Goal: Task Accomplishment & Management: Manage account settings

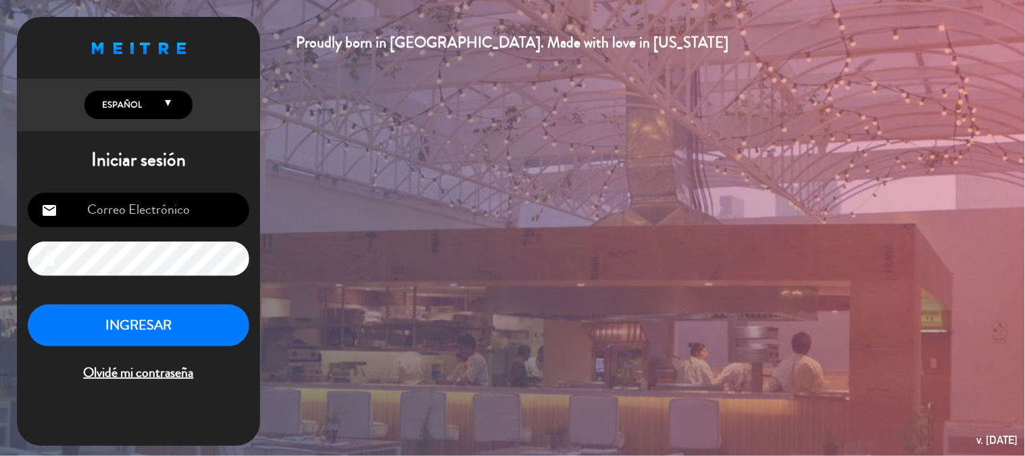
type input "[EMAIL_ADDRESS][DOMAIN_NAME]"
click at [157, 339] on button "INGRESAR" at bounding box center [139, 325] width 222 height 43
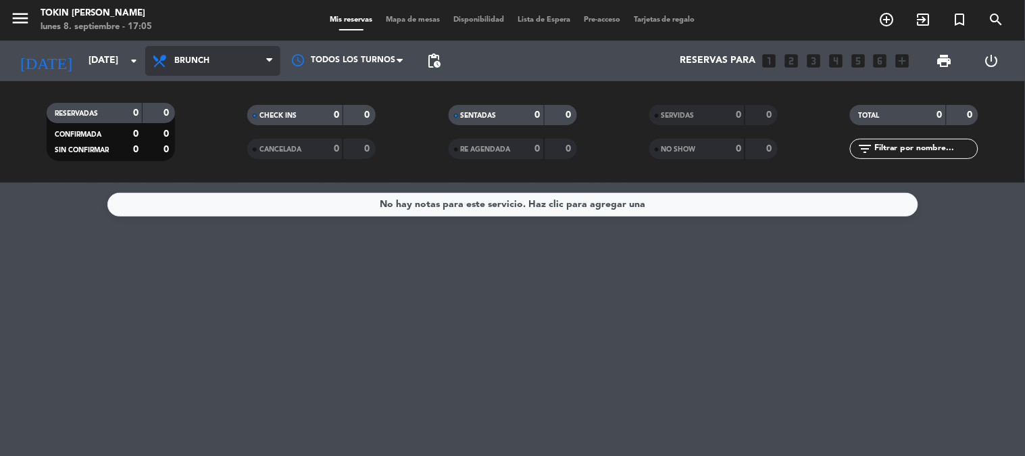
click at [243, 66] on span "Brunch" at bounding box center [212, 61] width 135 height 30
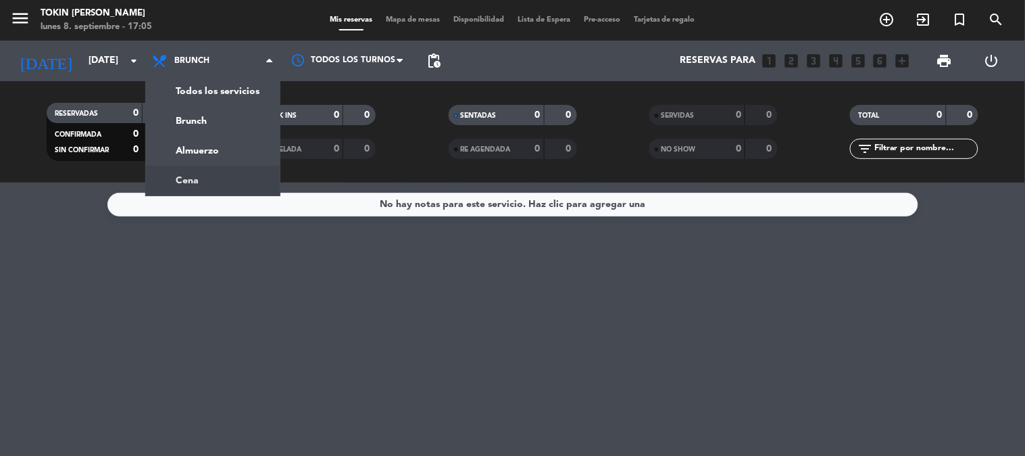
click at [238, 170] on div "menu Tokin [PERSON_NAME] [DATE] 8. septiembre - 17:05 Mis reservas Mapa de mesa…" at bounding box center [512, 91] width 1025 height 182
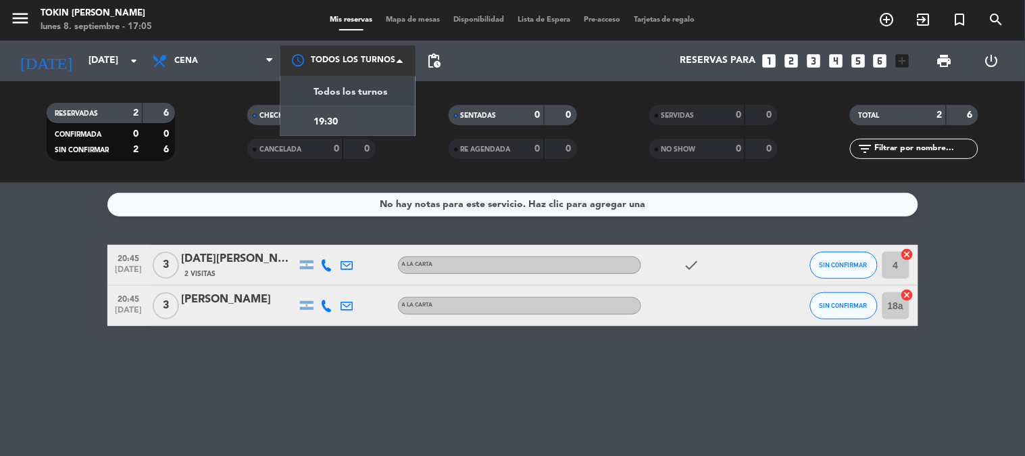
click at [342, 45] on div at bounding box center [348, 60] width 135 height 30
click at [362, 120] on div "19:30" at bounding box center [348, 121] width 135 height 30
